Goal: Go to known website: Access a specific website the user already knows

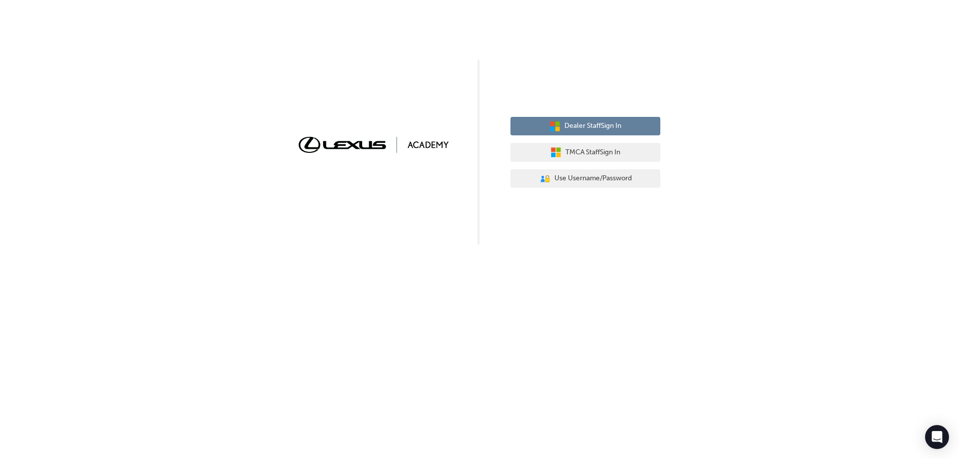
click at [601, 129] on span "Dealer Staff Sign In" at bounding box center [592, 125] width 57 height 11
